Goal: Task Accomplishment & Management: Use online tool/utility

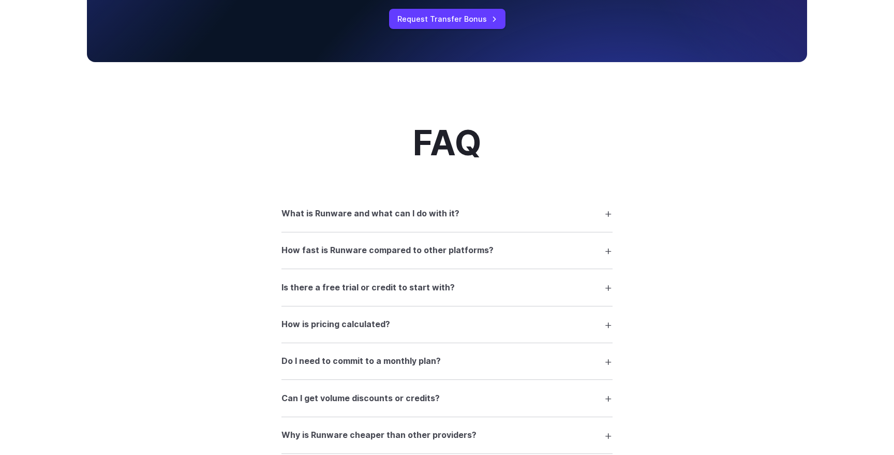
scroll to position [1233, 0]
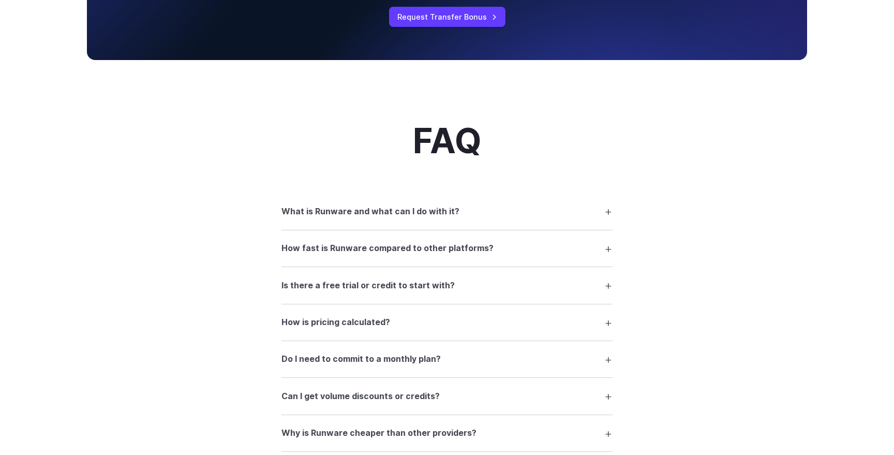
click at [364, 254] on h3 "How fast is Runware compared to other platforms?" at bounding box center [388, 248] width 212 height 13
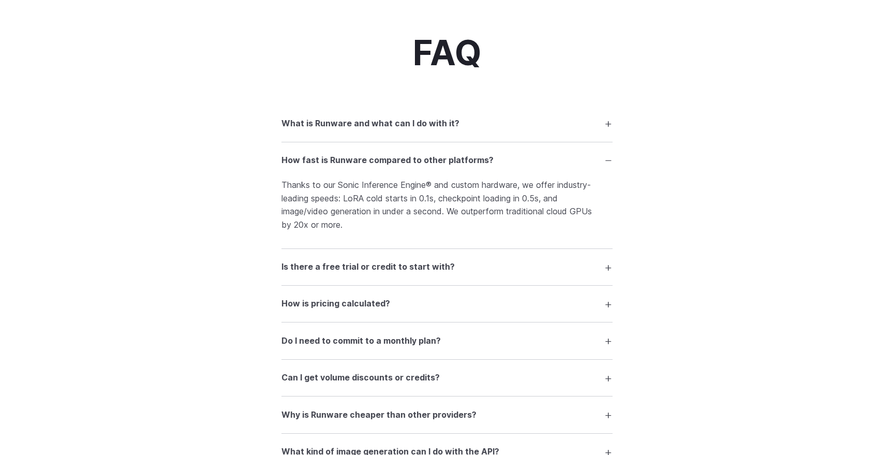
scroll to position [1322, 0]
click at [378, 270] on h3 "Is there a free trial or credit to start with?" at bounding box center [368, 265] width 173 height 13
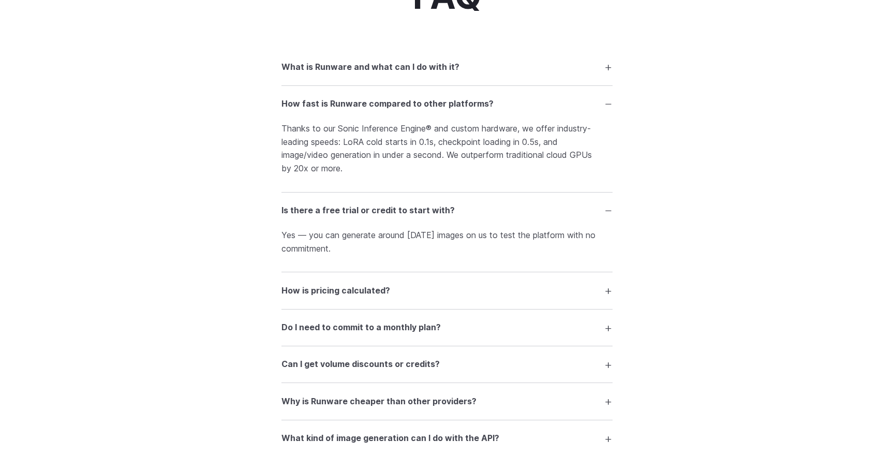
scroll to position [1378, 0]
click at [330, 296] on h3 "How is pricing calculated?" at bounding box center [336, 289] width 109 height 13
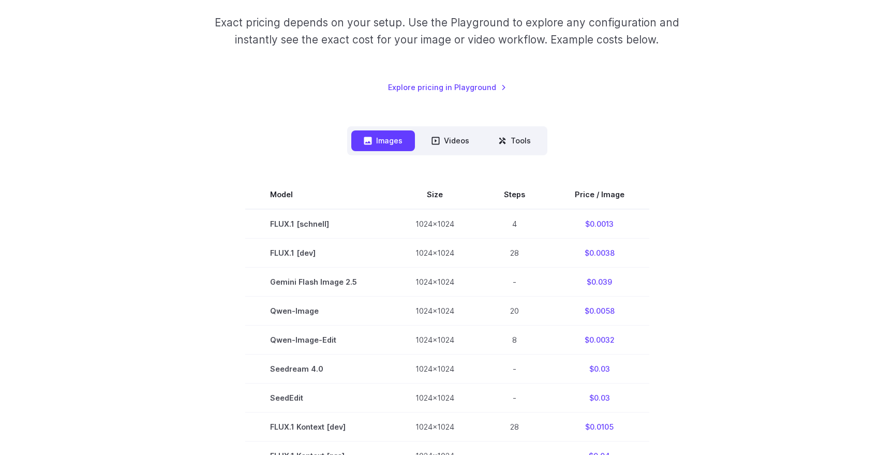
scroll to position [0, 0]
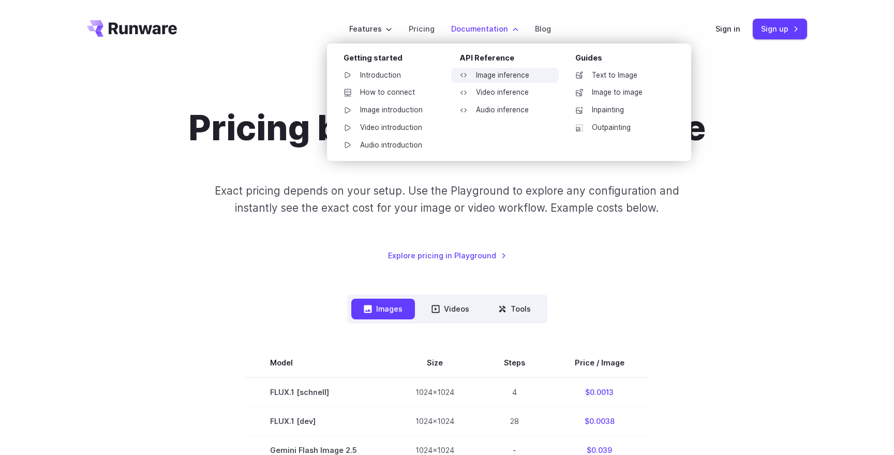
click at [487, 75] on link "Image inference" at bounding box center [505, 76] width 108 height 16
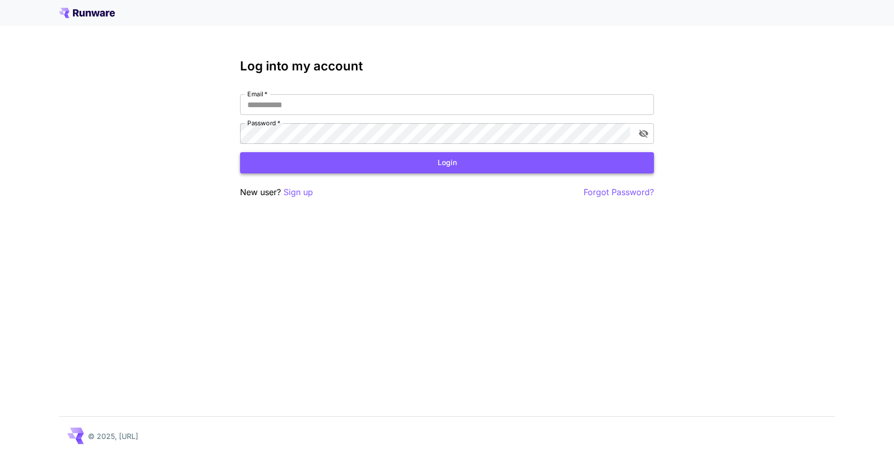
type input "**********"
click at [355, 164] on button "Login" at bounding box center [447, 162] width 414 height 21
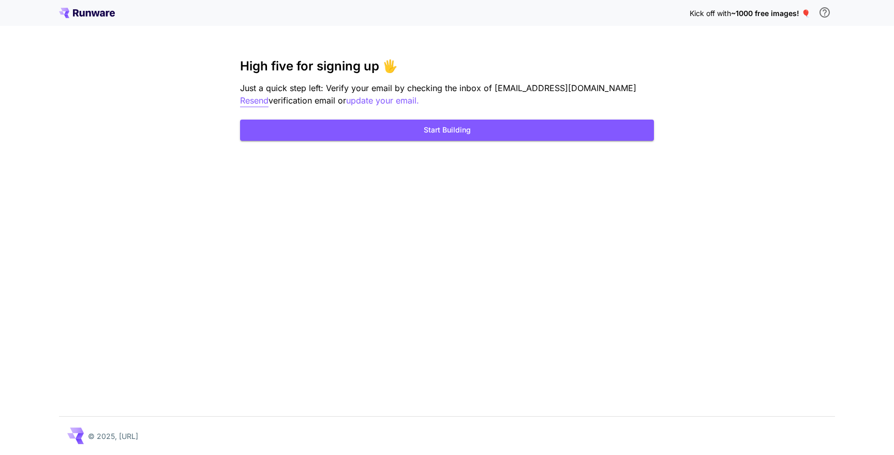
click at [269, 94] on p "Resend" at bounding box center [254, 100] width 28 height 13
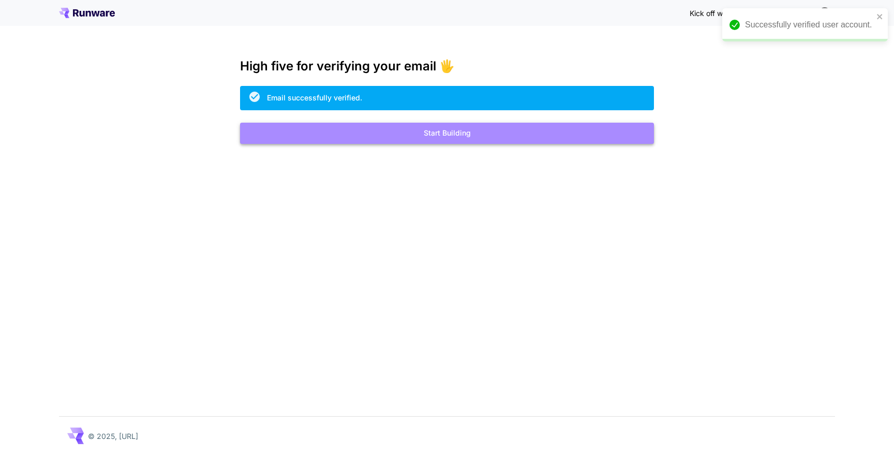
click at [463, 137] on button "Start Building" at bounding box center [447, 133] width 414 height 21
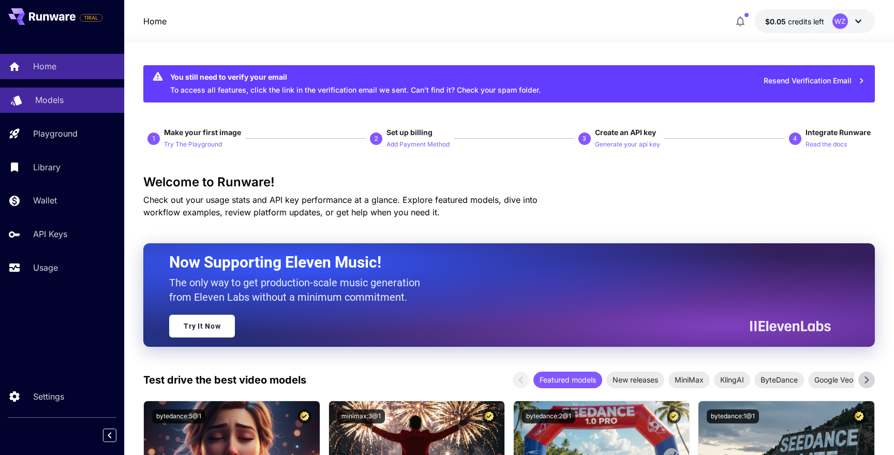
click at [45, 98] on p "Models" at bounding box center [49, 100] width 28 height 12
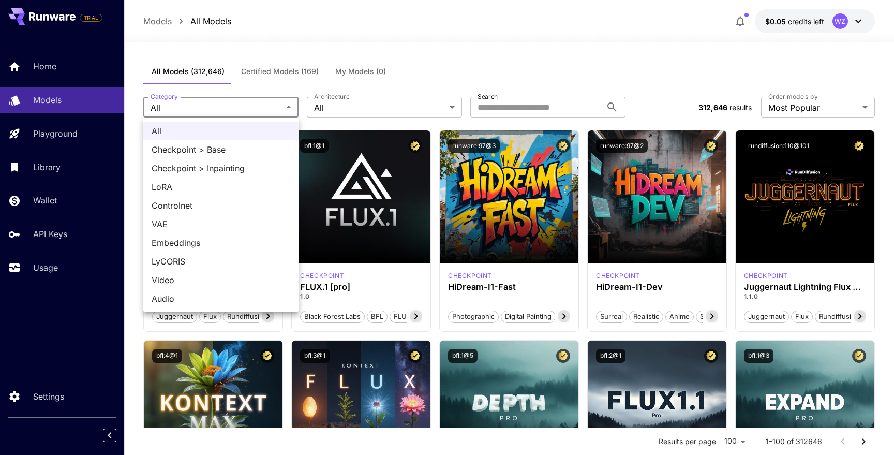
click at [259, 68] on div at bounding box center [447, 227] width 894 height 455
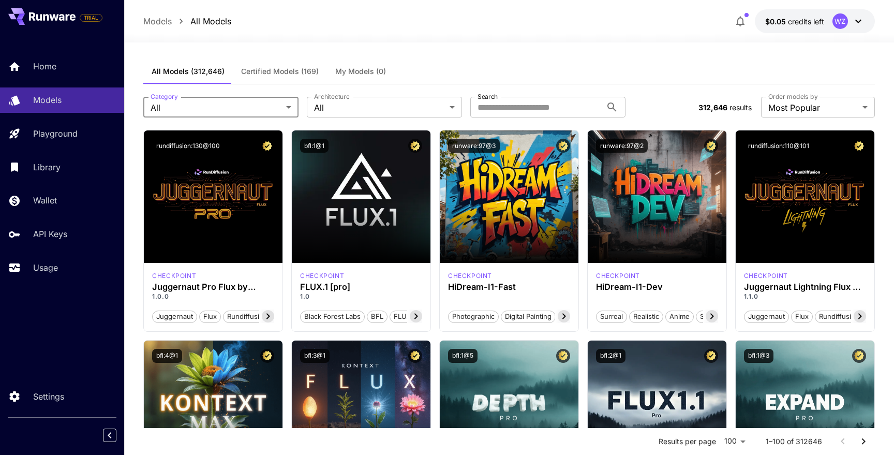
click at [265, 74] on span "Certified Models (169)" at bounding box center [280, 71] width 78 height 9
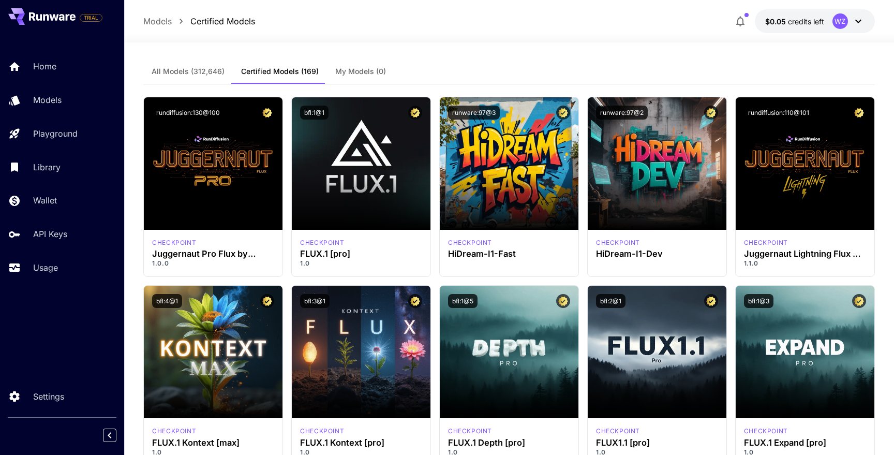
click at [188, 75] on span "All Models (312,646)" at bounding box center [188, 71] width 73 height 9
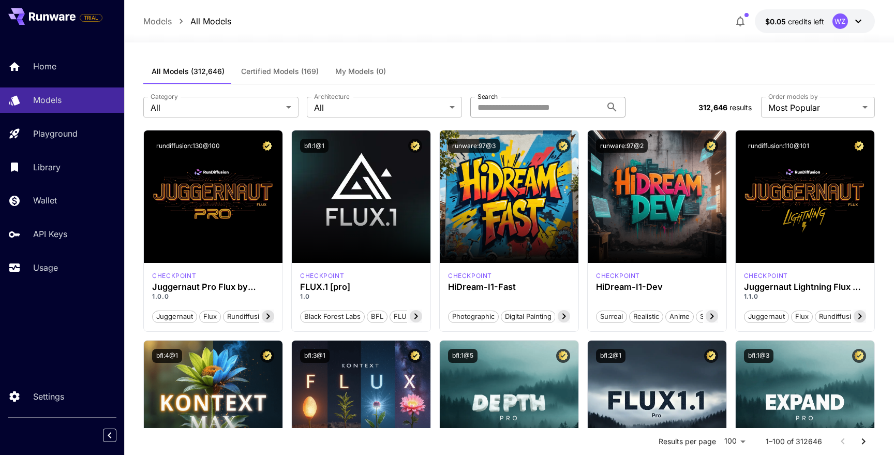
click at [504, 107] on input "Search" at bounding box center [536, 107] width 131 height 21
type input "****"
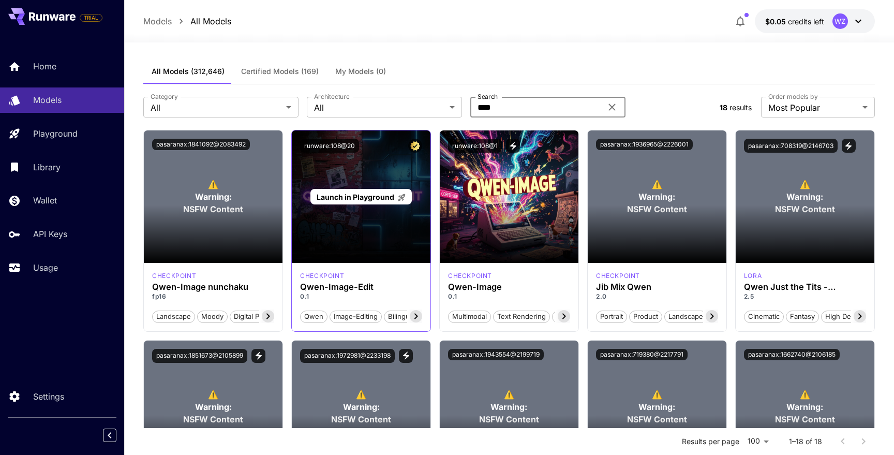
click at [363, 245] on div "Launch in Playground" at bounding box center [361, 196] width 139 height 133
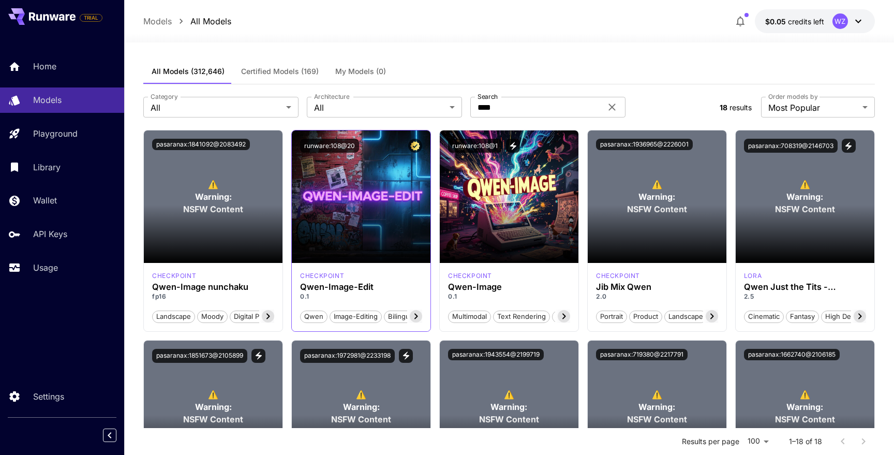
click at [400, 316] on span "bilingual-text" at bounding box center [410, 317] width 50 height 10
click at [314, 274] on p "checkpoint" at bounding box center [322, 275] width 44 height 9
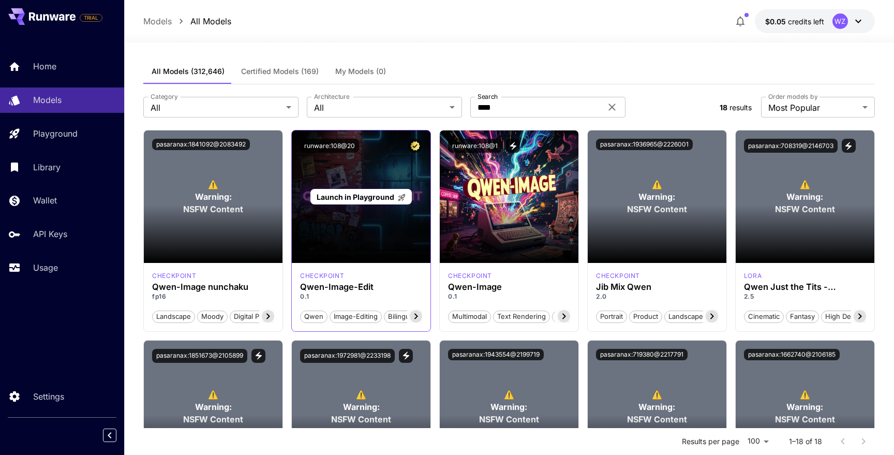
click at [354, 189] on div "Launch in Playground" at bounding box center [361, 197] width 101 height 16
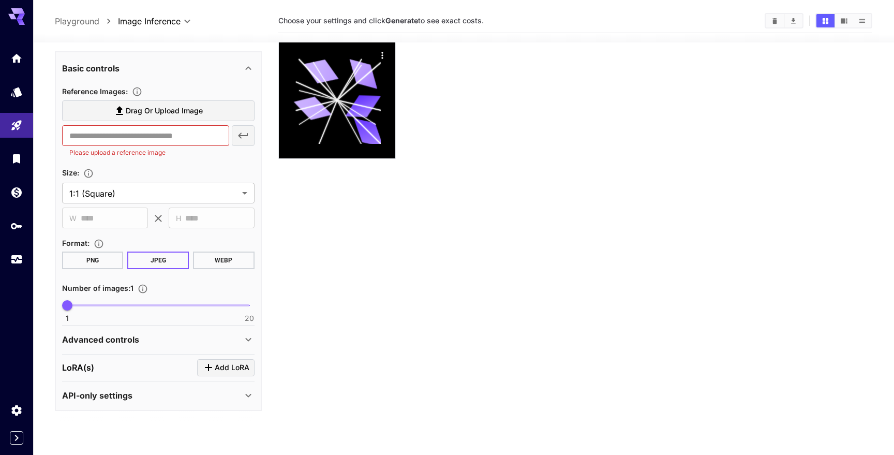
scroll to position [51, 0]
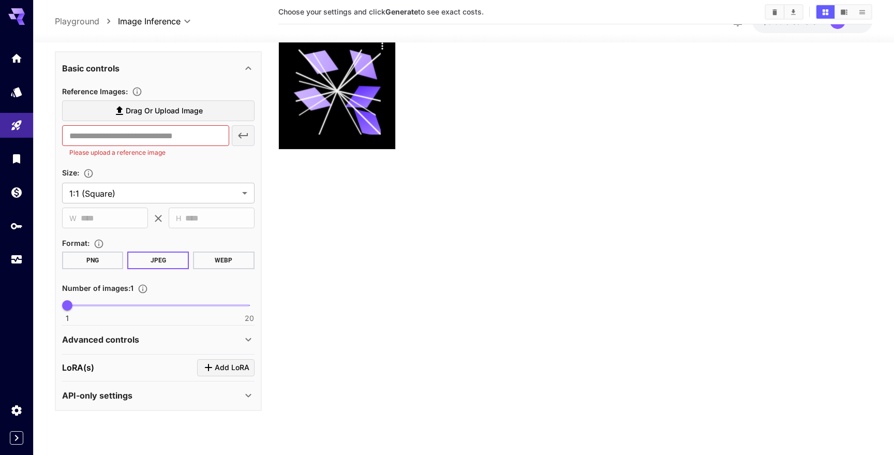
click at [157, 396] on div "API-only settings" at bounding box center [152, 395] width 180 height 12
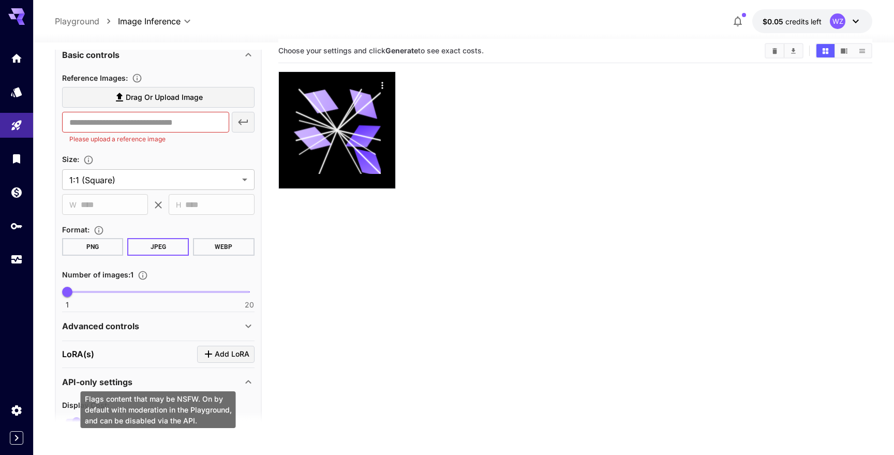
scroll to position [0, 0]
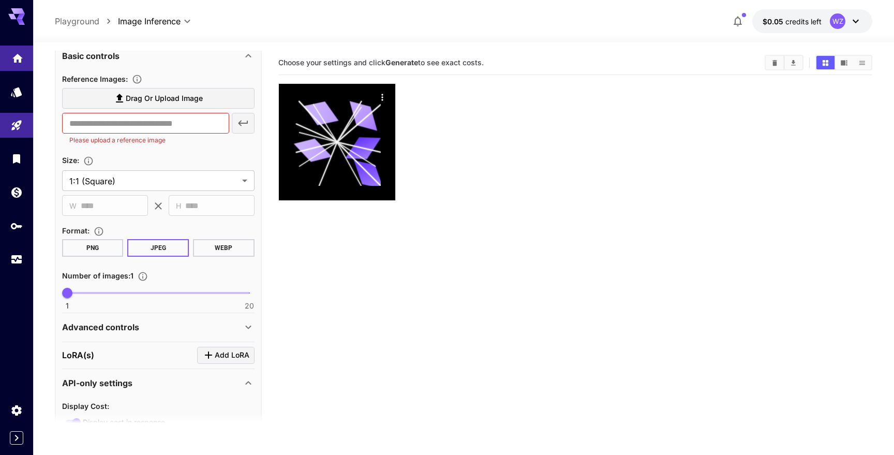
click at [18, 58] on icon "Home" at bounding box center [17, 55] width 12 height 12
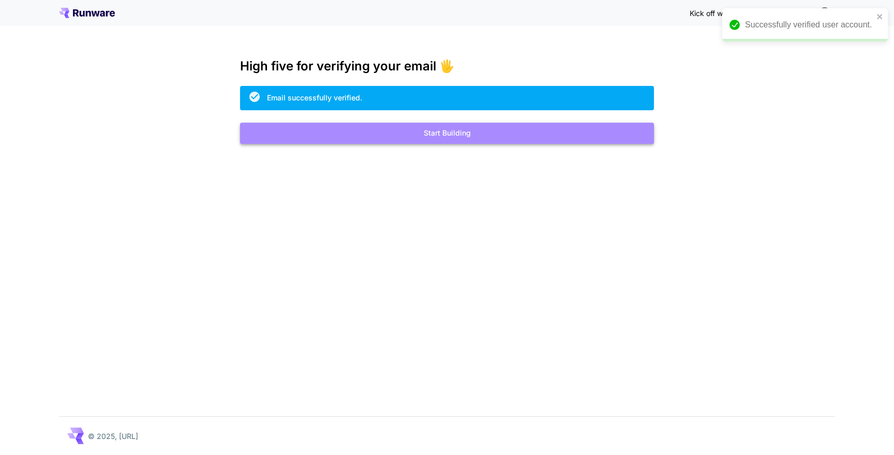
click at [471, 134] on button "Start Building" at bounding box center [447, 133] width 414 height 21
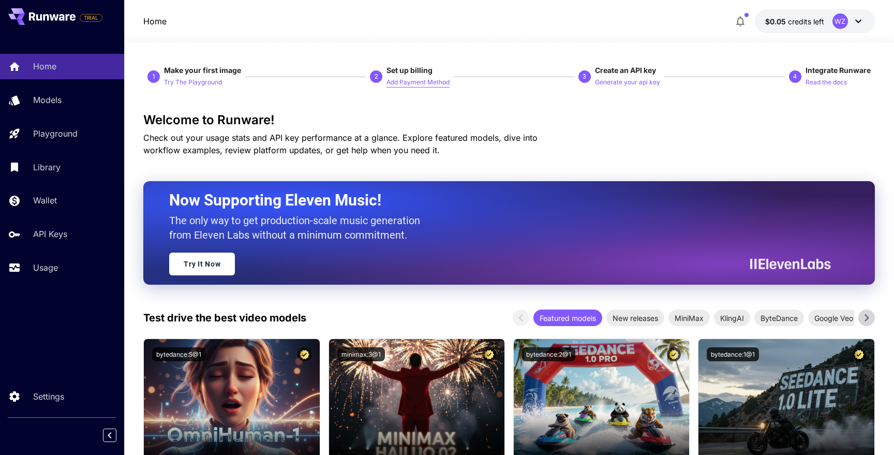
click at [405, 82] on p "Add Payment Method" at bounding box center [418, 83] width 63 height 10
click at [620, 81] on p "Generate your api key" at bounding box center [627, 83] width 65 height 10
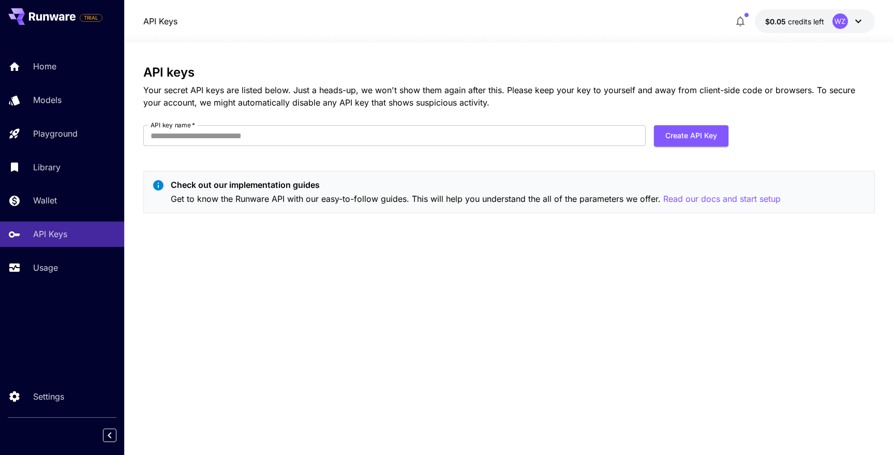
click at [863, 22] on icon at bounding box center [859, 21] width 12 height 12
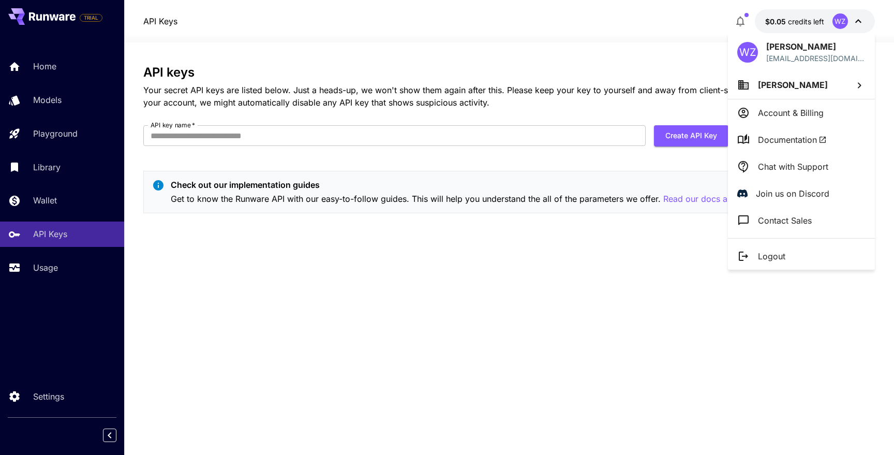
click at [577, 70] on div at bounding box center [447, 227] width 894 height 455
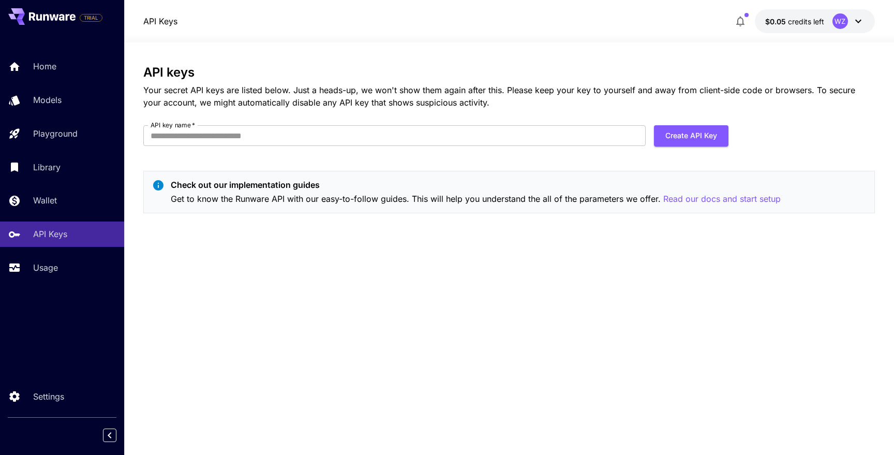
click at [419, 232] on div "API keys Your secret API keys are listed below. Just a heads-up, we won't show …" at bounding box center [509, 248] width 732 height 367
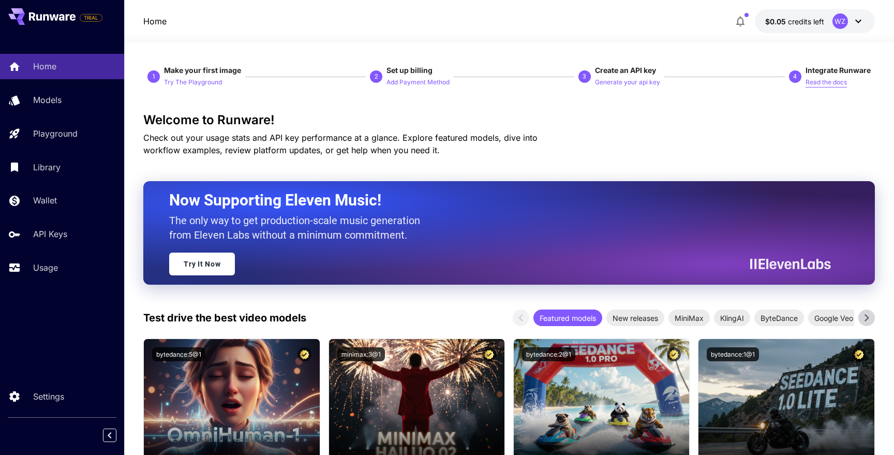
click at [825, 85] on p "Read the docs" at bounding box center [826, 83] width 41 height 10
click at [406, 82] on p "Add Payment Method" at bounding box center [418, 83] width 63 height 10
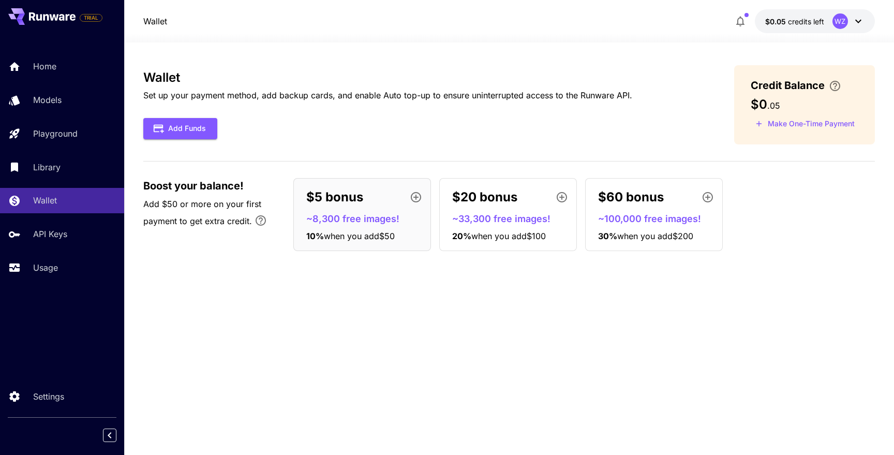
click at [350, 209] on div "$5 bonus ~8,300 free images! 10 % when you add $50" at bounding box center [363, 214] width 138 height 73
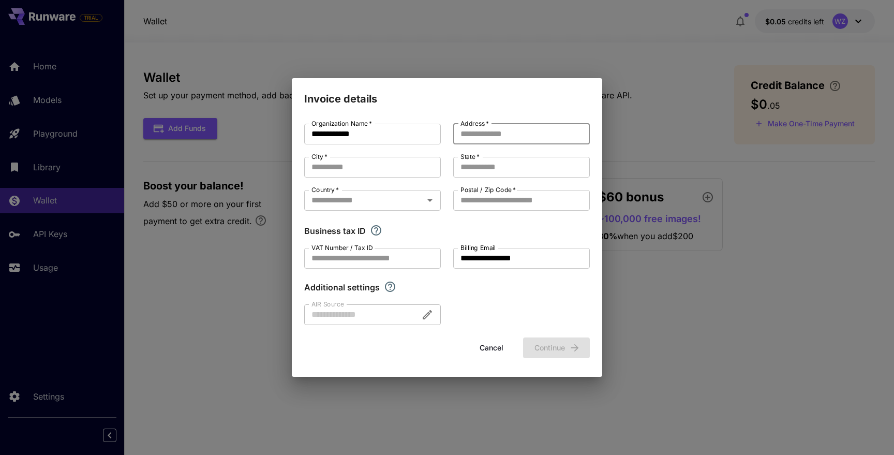
click at [468, 136] on input "Address   *" at bounding box center [521, 134] width 137 height 21
type input "**********"
type input "********"
type input "**"
click at [432, 198] on icon "Open" at bounding box center [430, 200] width 12 height 12
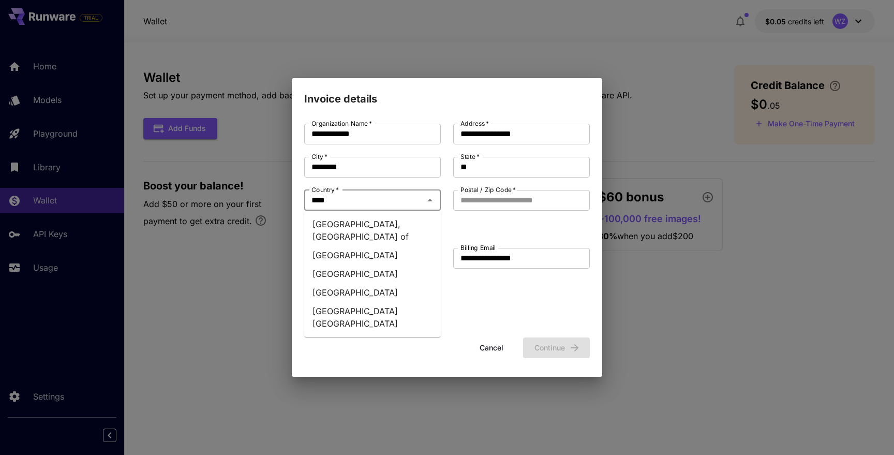
type input "*****"
click at [379, 283] on li "United States" at bounding box center [372, 292] width 137 height 19
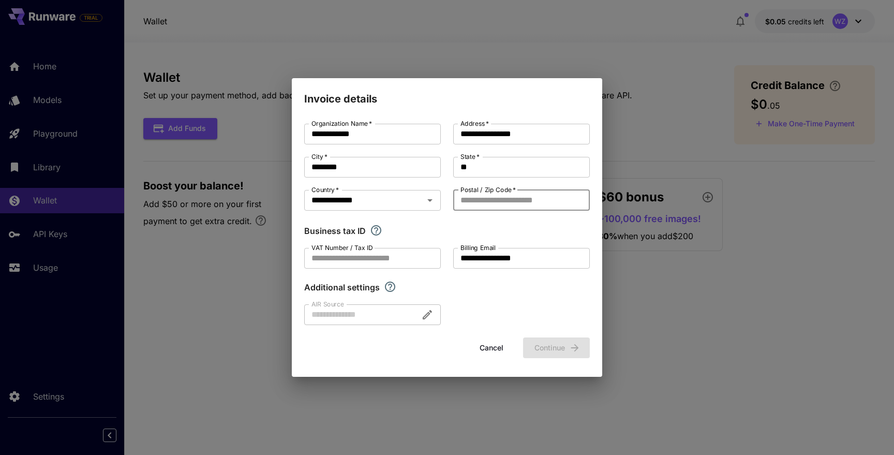
click at [495, 202] on input "Postal / Zip Code   *" at bounding box center [521, 200] width 137 height 21
type input "*****"
click at [551, 351] on button "Continue" at bounding box center [556, 348] width 67 height 21
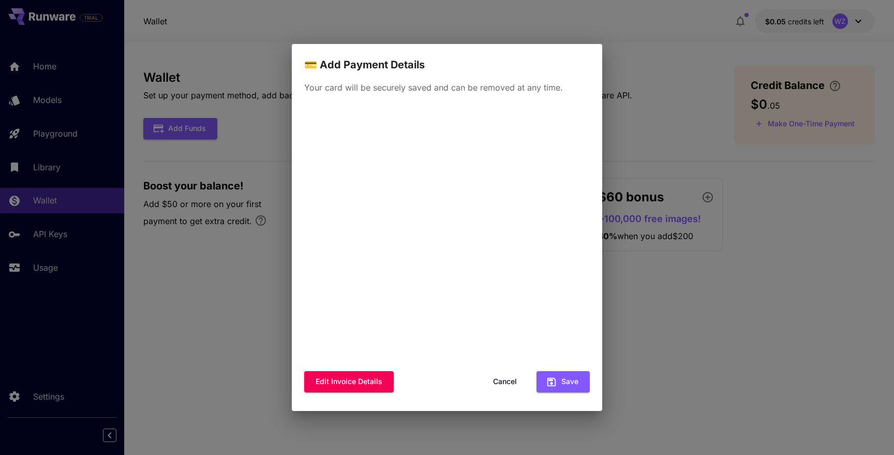
click at [297, 271] on div "Your card will be securely saved and can be removed at any time. Edit invoice d…" at bounding box center [447, 242] width 311 height 338
click at [501, 380] on button "Cancel" at bounding box center [505, 381] width 47 height 21
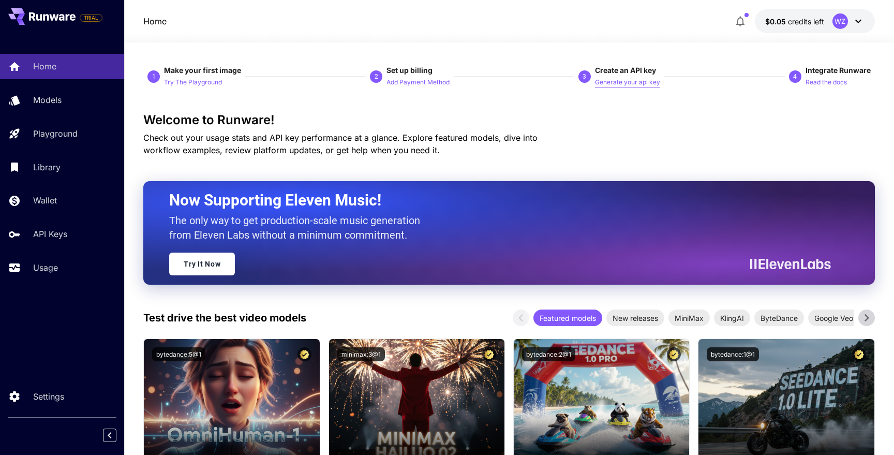
click at [614, 82] on p "Generate your api key" at bounding box center [627, 83] width 65 height 10
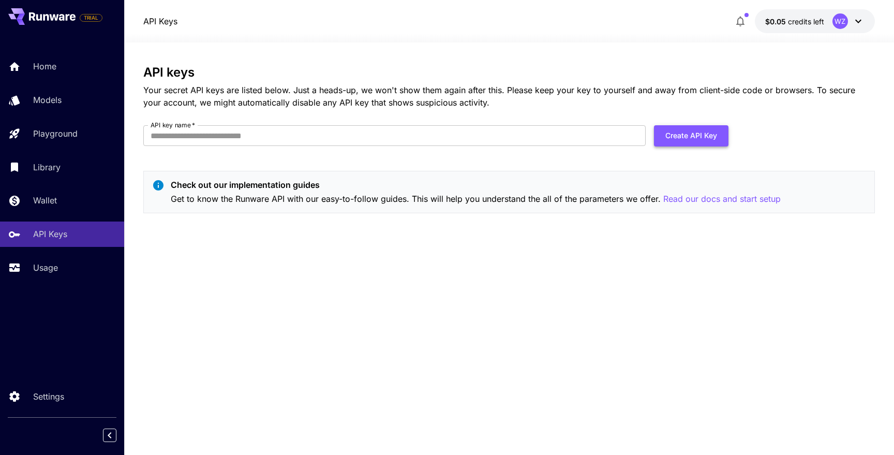
click at [692, 134] on button "Create API Key" at bounding box center [691, 135] width 75 height 21
click at [455, 133] on input "API key name   *" at bounding box center [394, 135] width 503 height 21
type input "**********"
click at [698, 138] on button "Create API Key" at bounding box center [691, 135] width 75 height 21
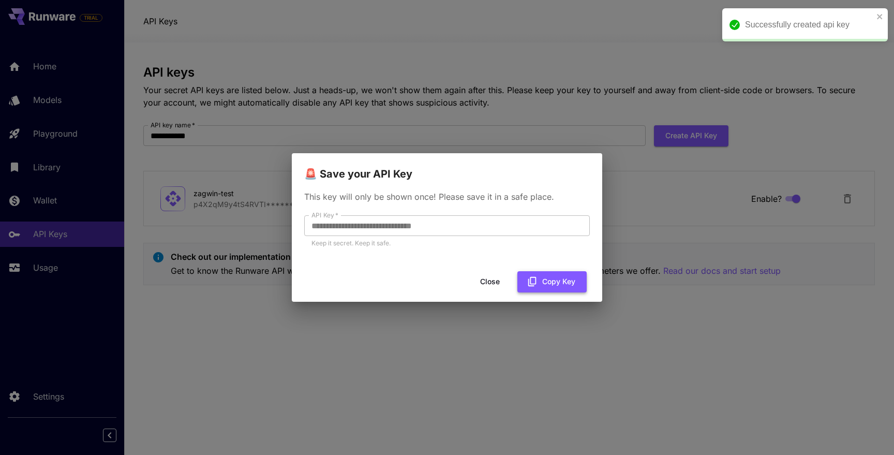
click at [541, 280] on button "Copy Key" at bounding box center [552, 281] width 69 height 21
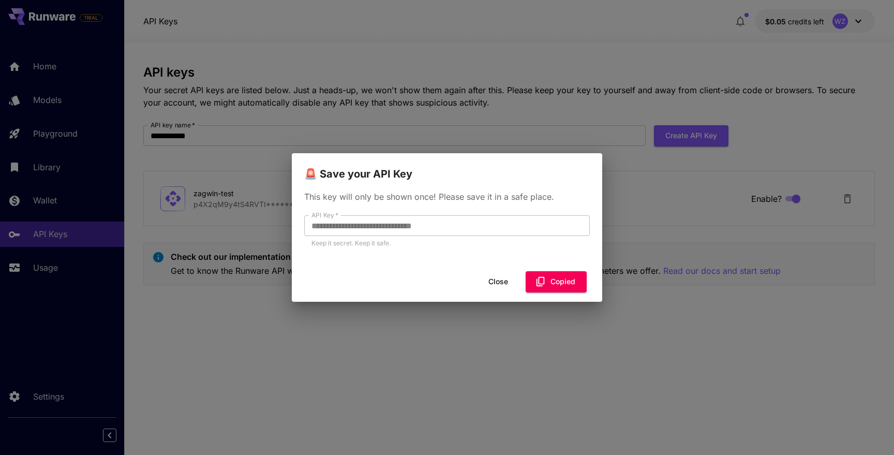
click at [506, 283] on button "Close" at bounding box center [498, 281] width 47 height 21
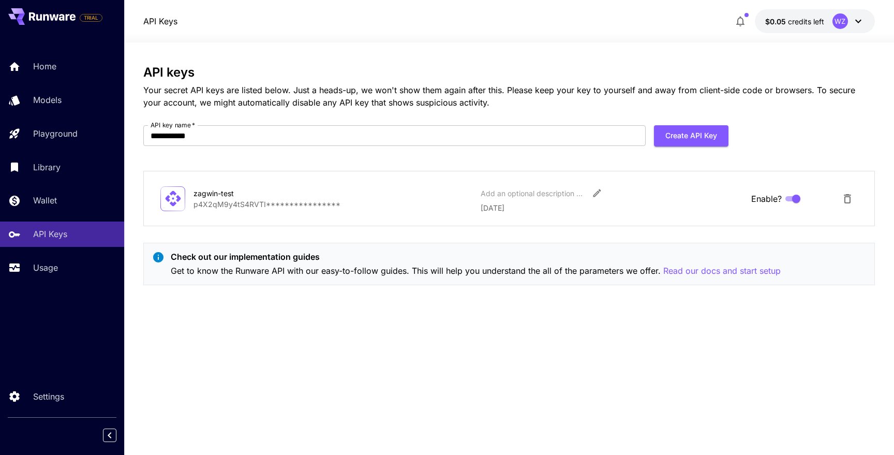
click at [279, 206] on p "**********" at bounding box center [333, 204] width 279 height 11
click at [175, 196] on icon at bounding box center [173, 198] width 18 height 18
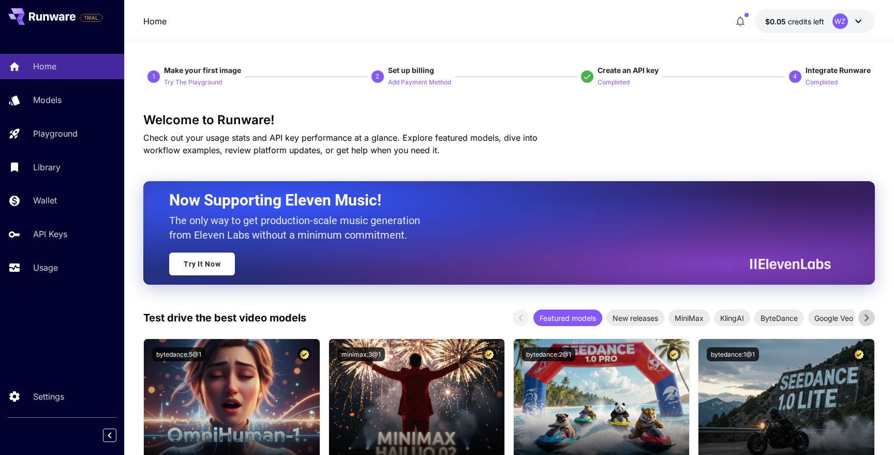
click at [665, 142] on div "Welcome to Runware! Check out your usage stats and API key performance at a gla…" at bounding box center [509, 134] width 732 height 43
click at [819, 83] on p "Completed" at bounding box center [822, 83] width 32 height 10
click at [814, 67] on span "Integrate Runware" at bounding box center [838, 70] width 65 height 9
click at [819, 83] on p "Completed" at bounding box center [822, 83] width 32 height 10
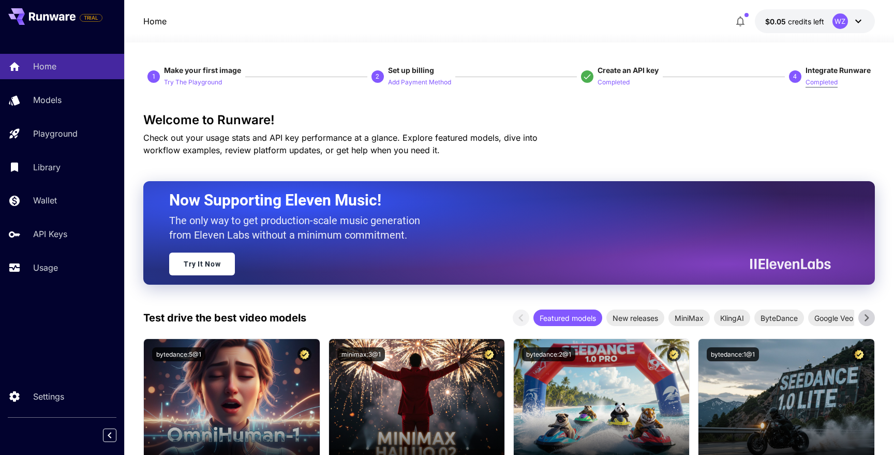
click at [819, 83] on p "Completed" at bounding box center [822, 83] width 32 height 10
click at [56, 100] on p "Models" at bounding box center [49, 100] width 28 height 12
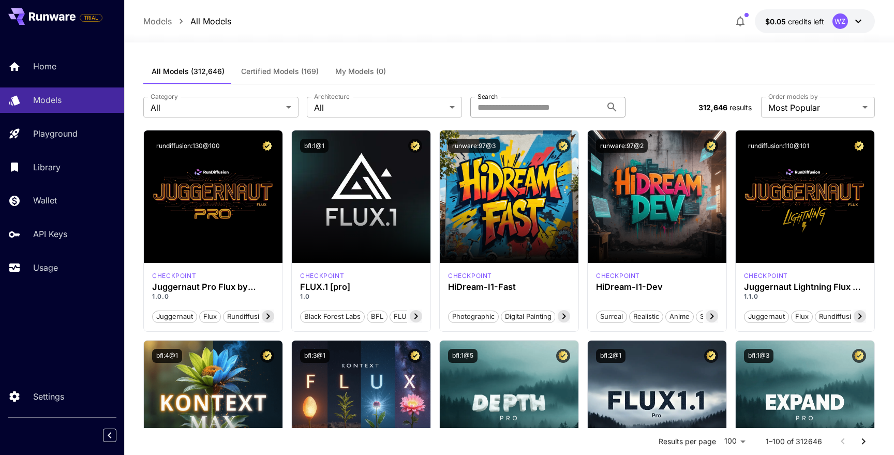
click at [522, 108] on input "Search" at bounding box center [536, 107] width 131 height 21
type input "****"
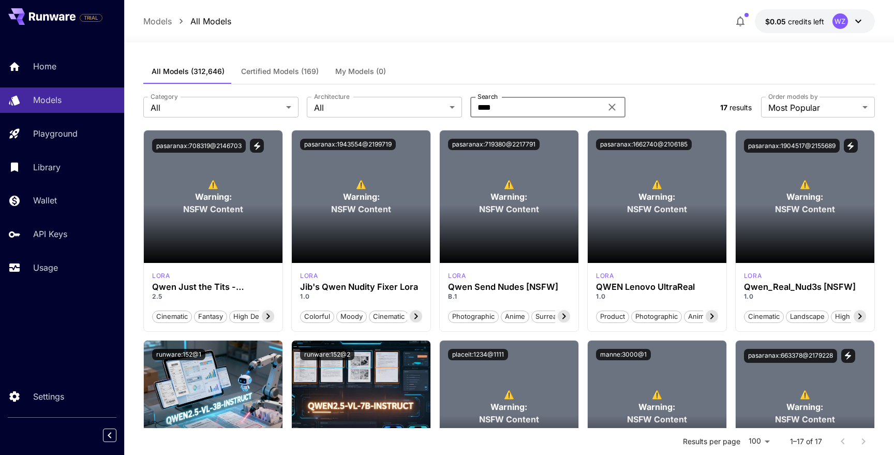
click at [271, 74] on span "Certified Models (169)" at bounding box center [280, 71] width 78 height 9
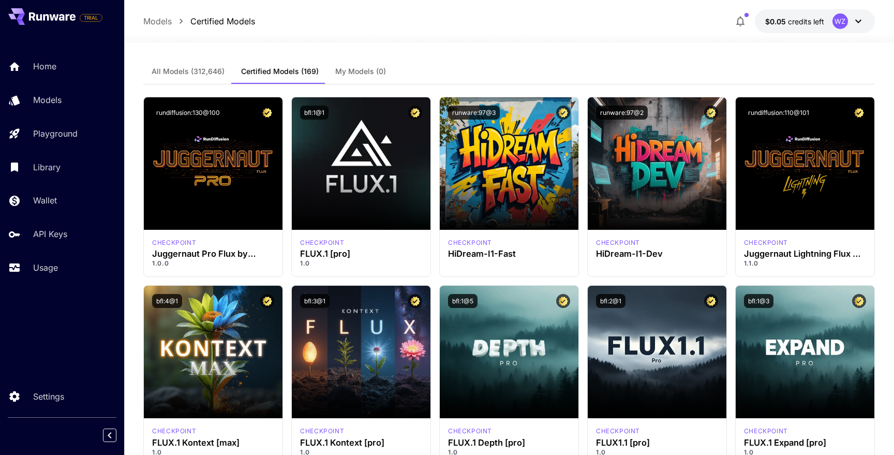
click at [511, 65] on div "All Models (312,646) Certified Models (169) My Models (0)" at bounding box center [509, 71] width 732 height 25
click at [185, 72] on span "All Models (312,646)" at bounding box center [188, 71] width 73 height 9
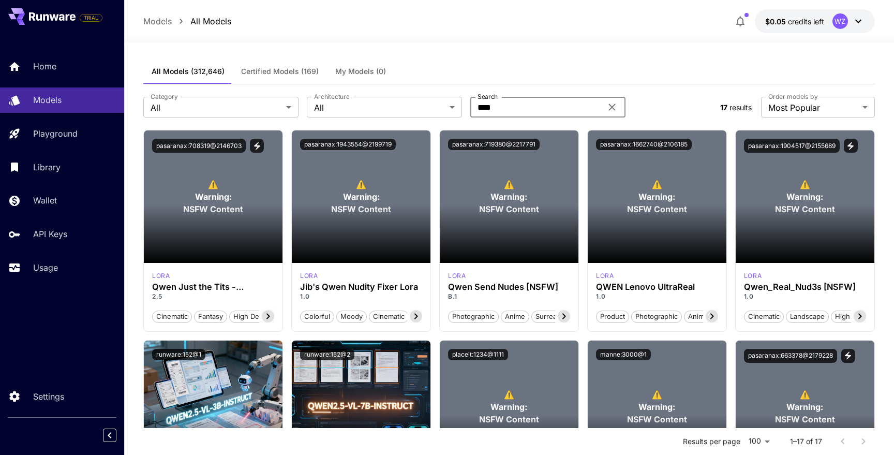
click at [517, 108] on input "****" at bounding box center [536, 107] width 131 height 21
drag, startPoint x: 516, startPoint y: 108, endPoint x: 450, endPoint y: 108, distance: 65.7
click at [450, 108] on div "Category All *** Category Architecture All *** Architecture Search **** Search" at bounding box center [427, 107] width 569 height 21
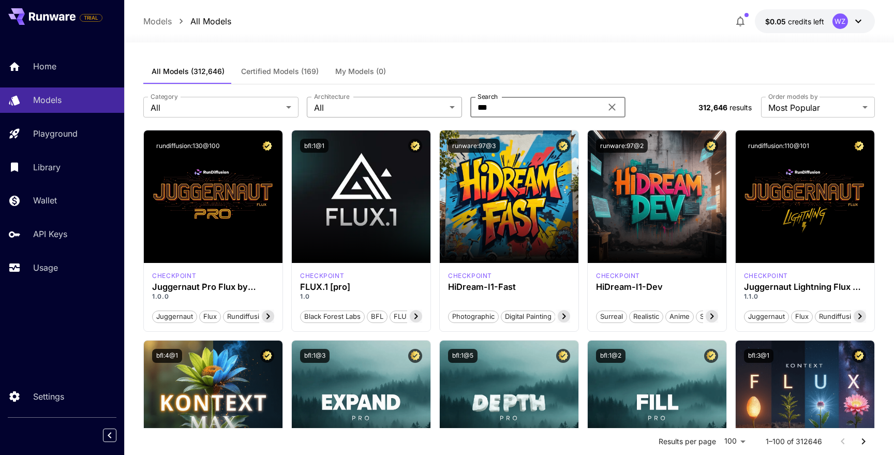
type input "****"
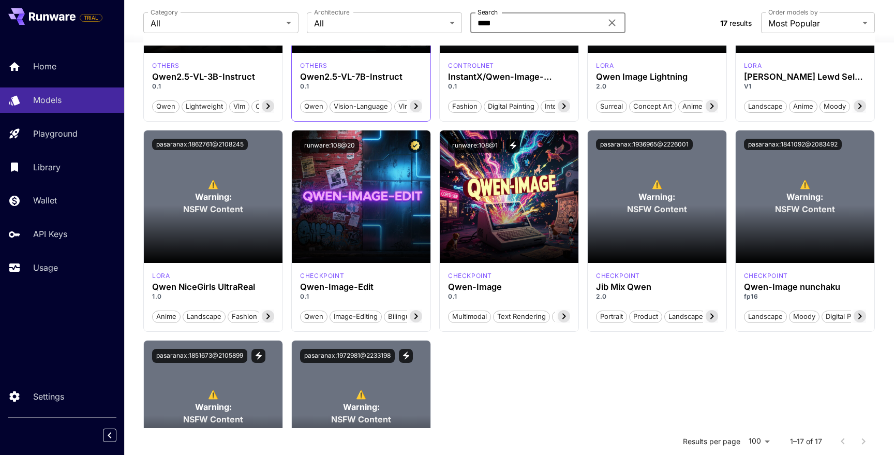
scroll to position [427, 0]
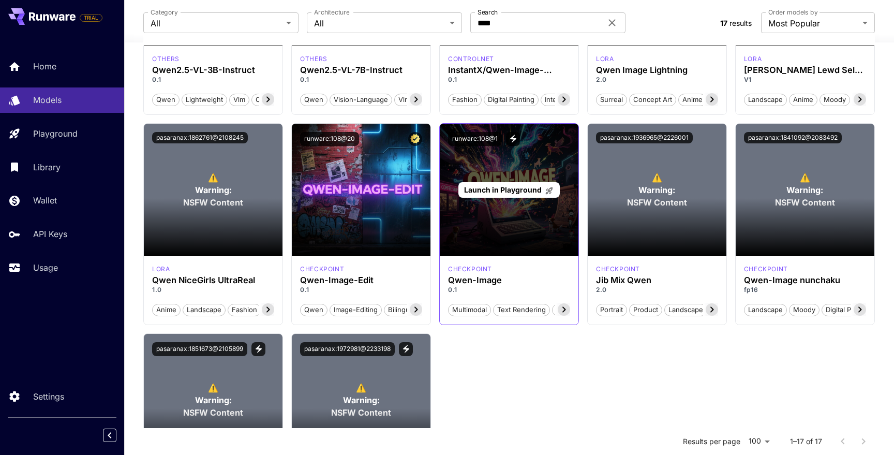
click at [511, 202] on div "Launch in Playground" at bounding box center [509, 190] width 139 height 133
click at [496, 189] on span "Launch in Playground" at bounding box center [503, 189] width 78 height 9
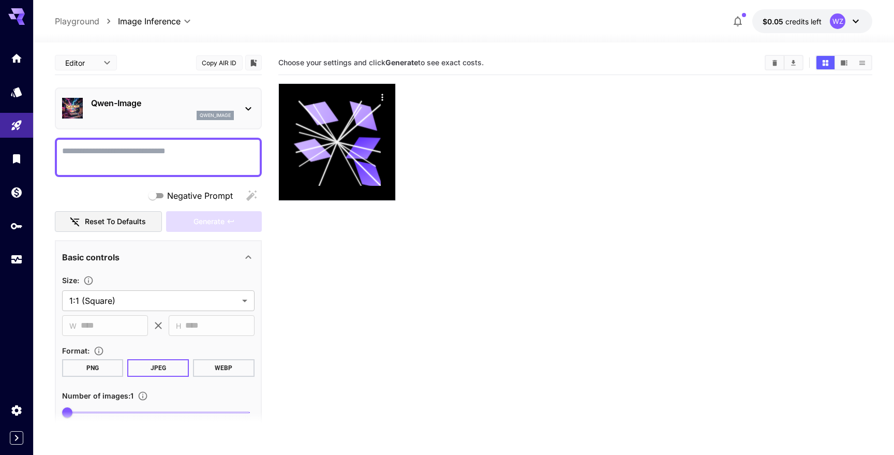
click at [149, 22] on body "**********" at bounding box center [447, 268] width 894 height 537
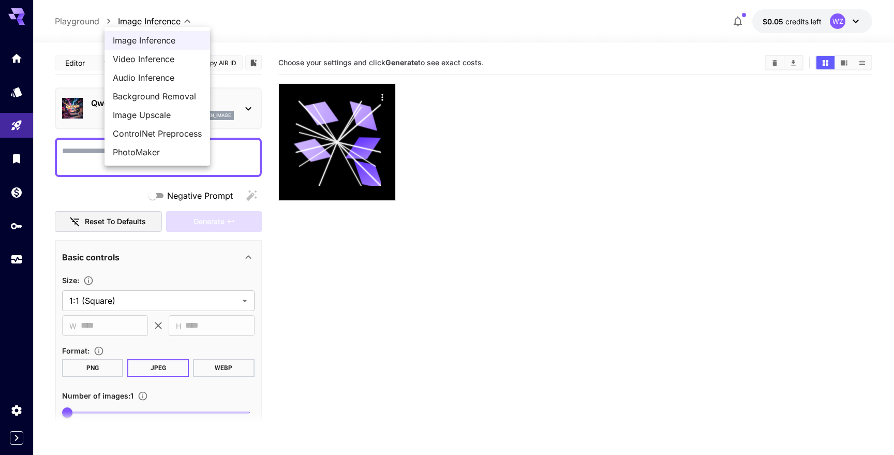
click at [147, 37] on span "Image Inference" at bounding box center [157, 40] width 89 height 12
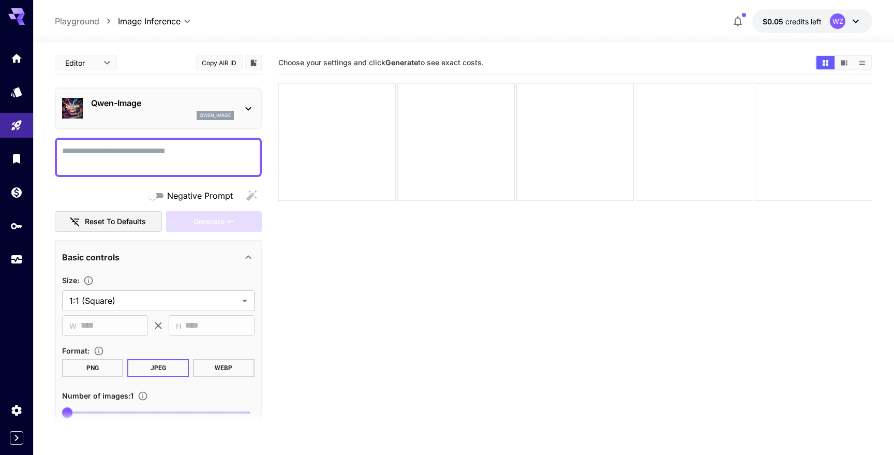
click at [80, 20] on p "Playground" at bounding box center [77, 21] width 45 height 12
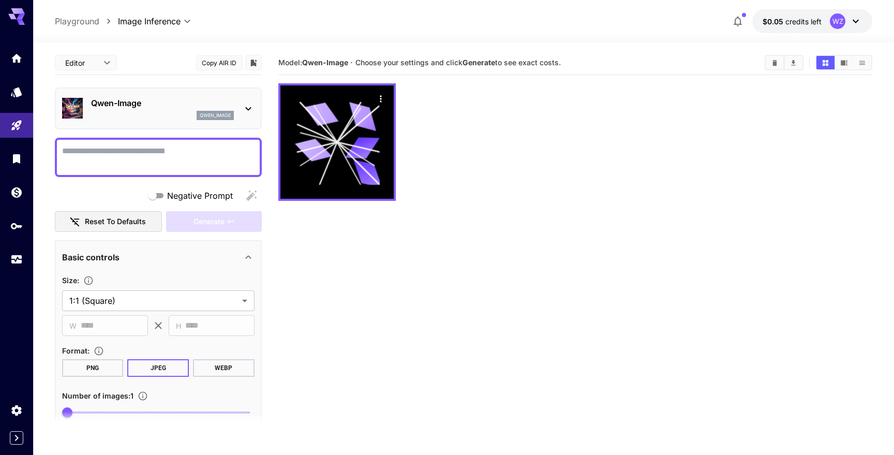
click at [78, 21] on p "Playground" at bounding box center [77, 21] width 45 height 12
click at [19, 12] on icon at bounding box center [16, 13] width 17 height 11
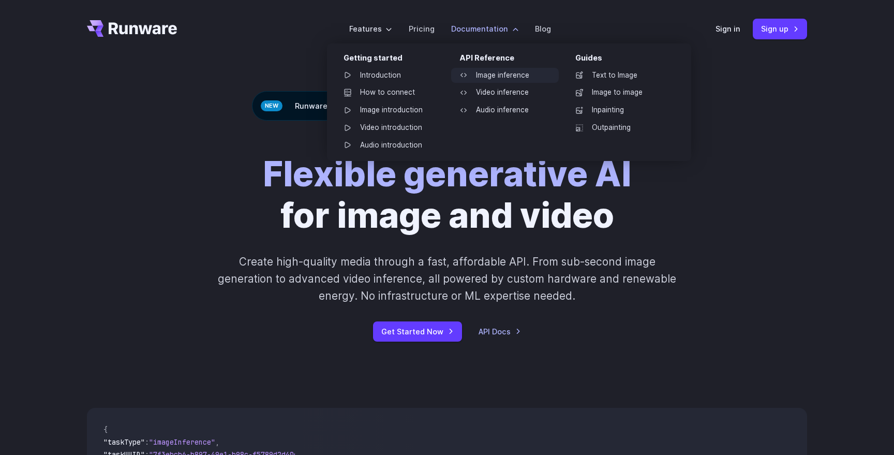
click at [479, 75] on link "Image inference" at bounding box center [505, 76] width 108 height 16
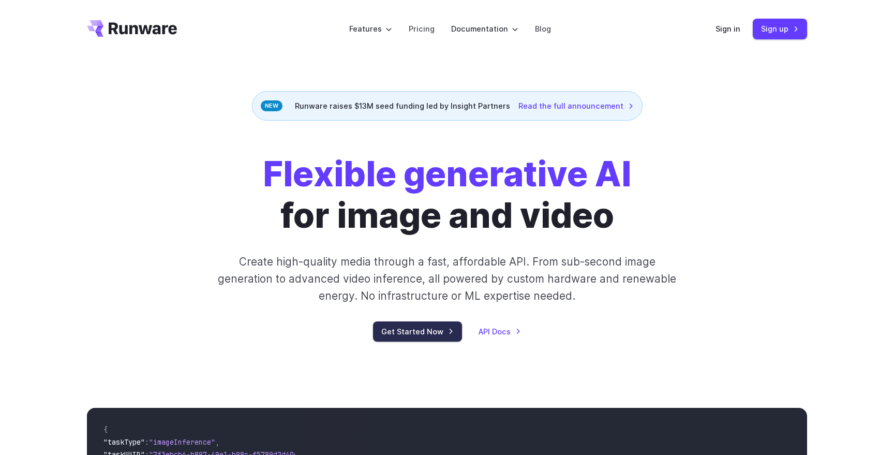
click at [425, 335] on link "Get Started Now" at bounding box center [417, 331] width 89 height 20
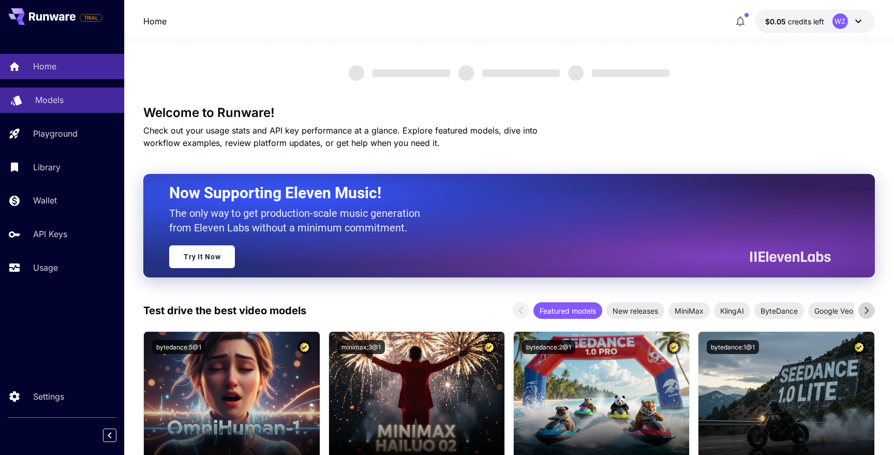
click at [46, 99] on p "Models" at bounding box center [49, 100] width 28 height 12
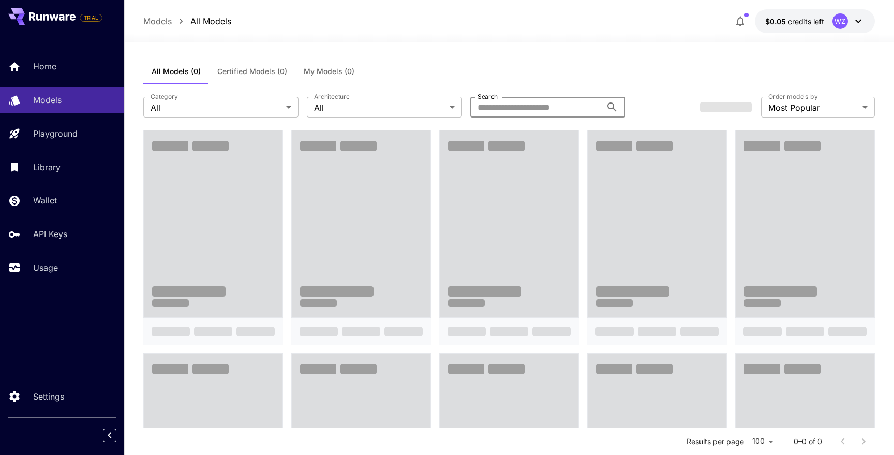
click at [512, 113] on input "Search" at bounding box center [536, 107] width 131 height 21
click at [319, 74] on button "My Models (0)" at bounding box center [352, 71] width 67 height 25
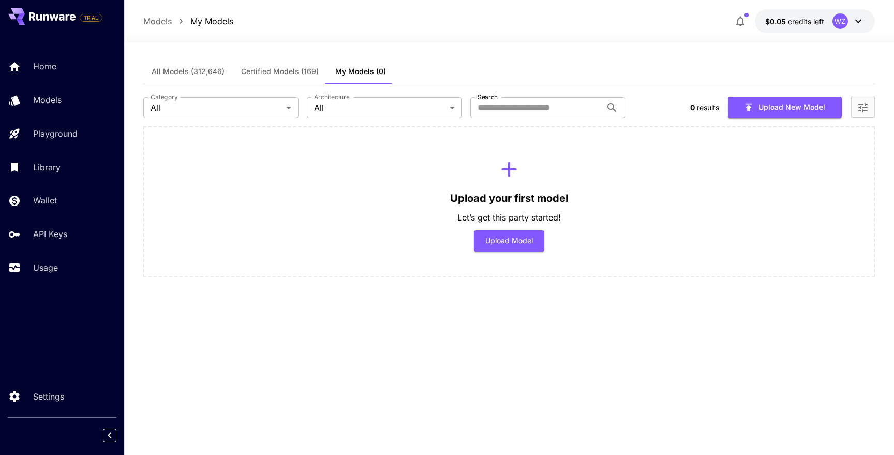
click at [350, 71] on span "My Models (0)" at bounding box center [360, 71] width 51 height 9
click at [186, 73] on span "All Models (312,646)" at bounding box center [188, 71] width 73 height 9
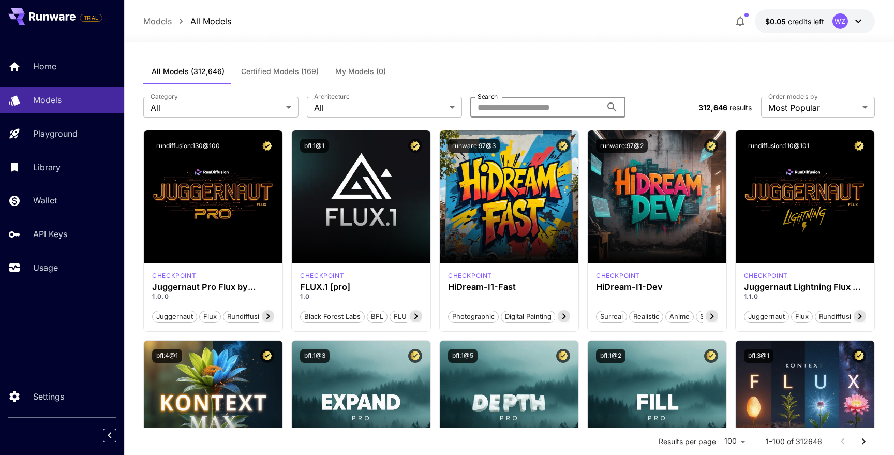
click at [490, 109] on input "Search" at bounding box center [536, 107] width 131 height 21
type input "****"
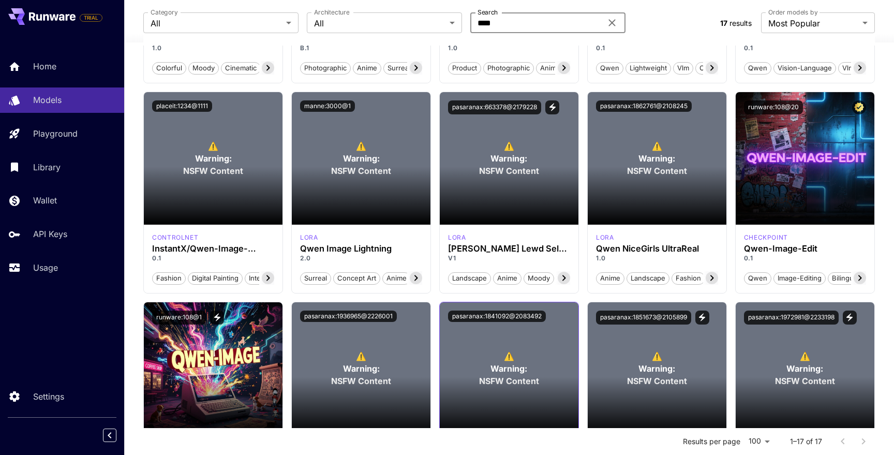
scroll to position [240, 0]
